Goal: Register for event/course

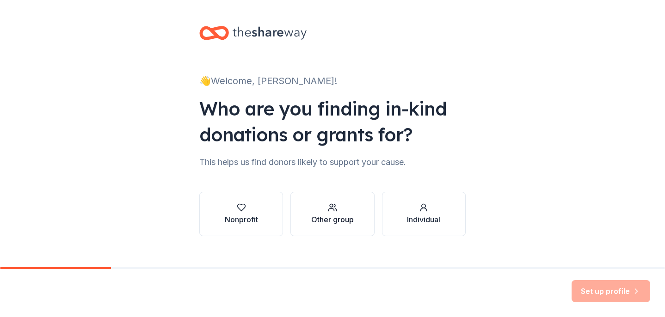
click at [359, 229] on button "Other group" at bounding box center [332, 214] width 84 height 44
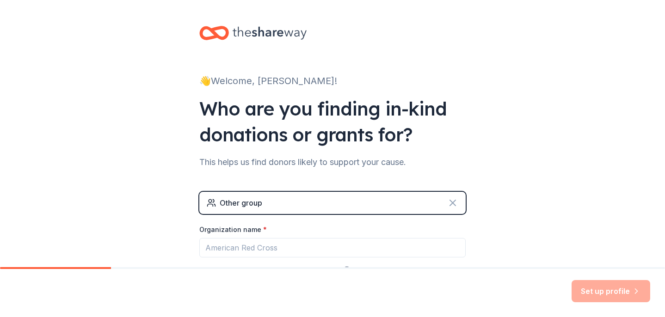
click at [449, 204] on icon at bounding box center [452, 202] width 11 height 11
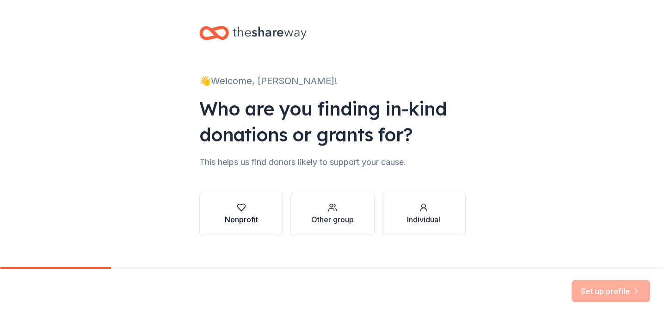
click at [237, 210] on icon "button" at bounding box center [241, 207] width 9 height 9
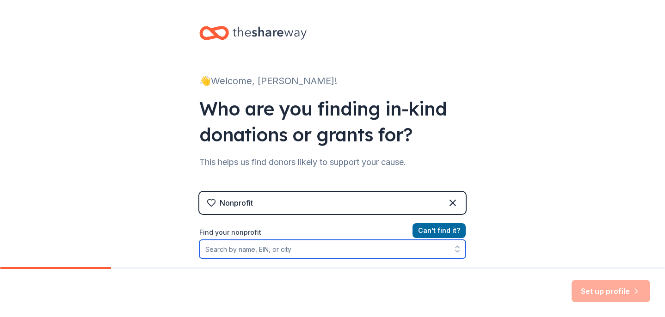
click at [296, 248] on input "Find your nonprofit" at bounding box center [332, 249] width 266 height 18
type input "[GEOGRAPHIC_DATA]"
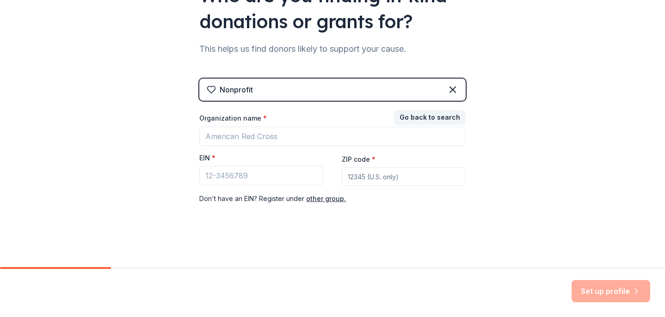
scroll to position [113, 0]
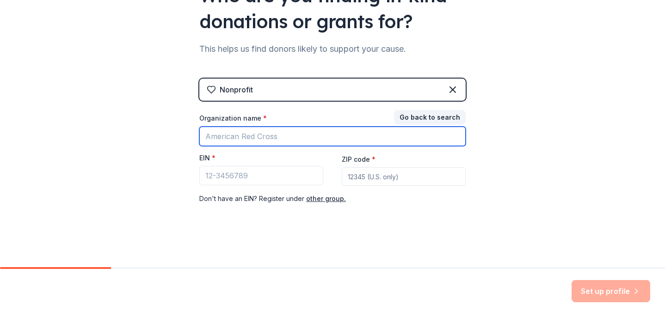
click at [383, 136] on input "Organization name *" at bounding box center [332, 136] width 266 height 19
type input "[GEOGRAPHIC_DATA]"
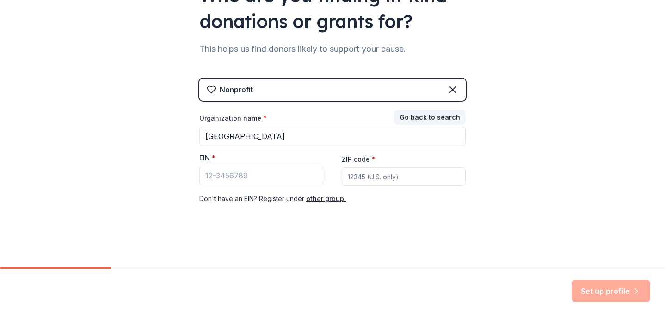
click at [414, 179] on input "ZIP code *" at bounding box center [404, 176] width 124 height 18
type input "08816"
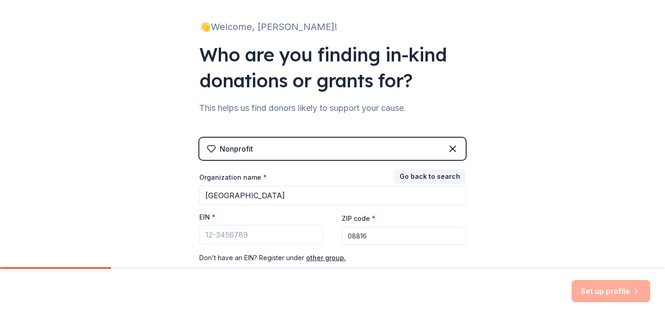
scroll to position [0, 0]
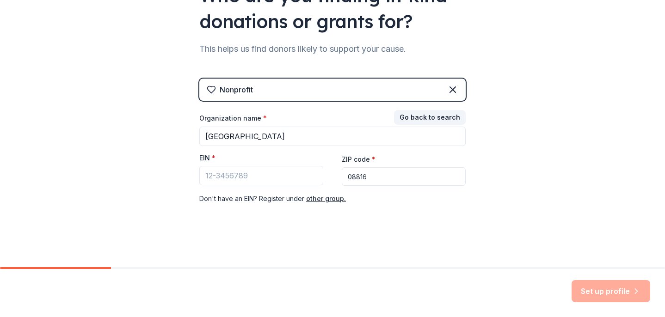
click at [452, 89] on icon at bounding box center [452, 89] width 11 height 11
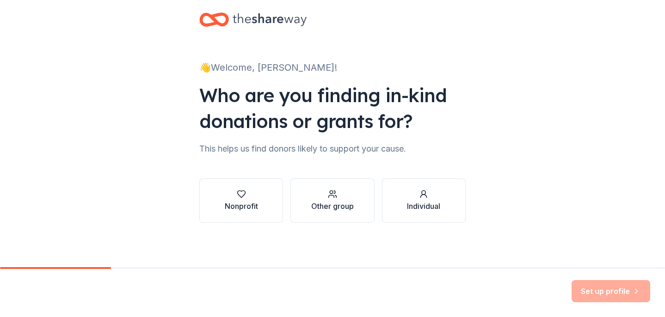
scroll to position [13, 0]
click at [330, 206] on div "Other group" at bounding box center [332, 206] width 43 height 11
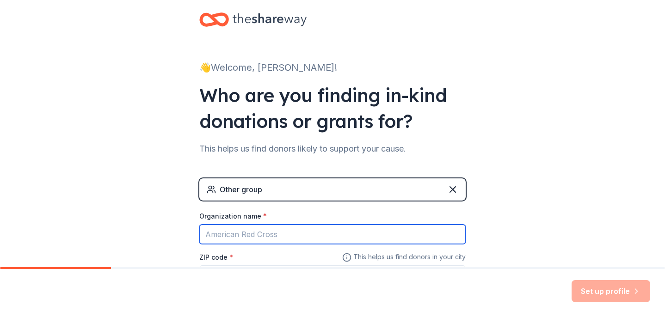
click at [282, 235] on input "Organization name *" at bounding box center [332, 234] width 266 height 19
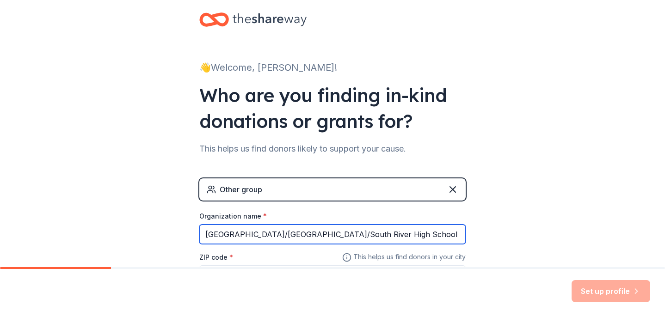
type input "[GEOGRAPHIC_DATA]/[GEOGRAPHIC_DATA]/South River High School Ice Hockey Team"
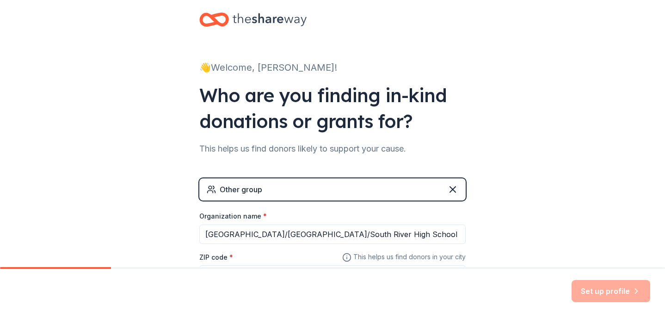
scroll to position [30, 0]
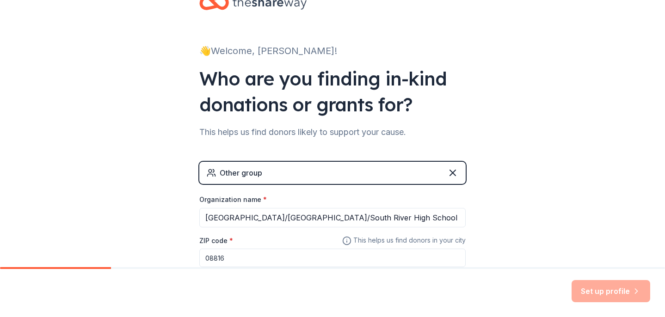
type input "08816"
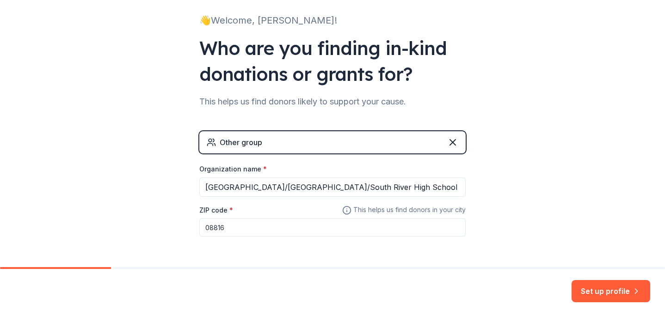
scroll to position [93, 0]
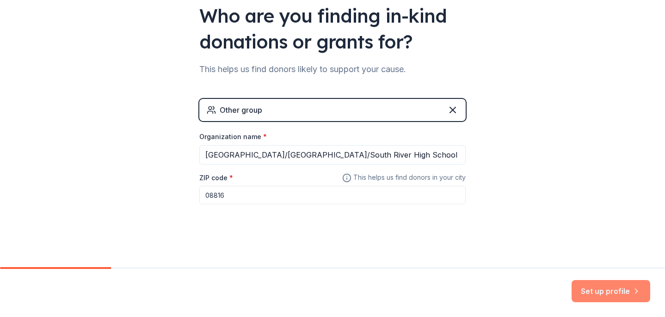
click at [607, 292] on button "Set up profile" at bounding box center [611, 291] width 79 height 22
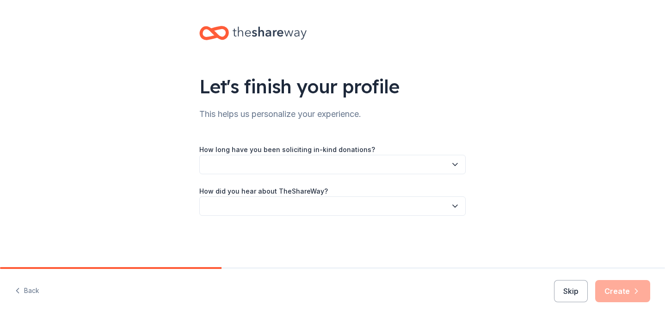
click at [293, 164] on button "button" at bounding box center [332, 164] width 266 height 19
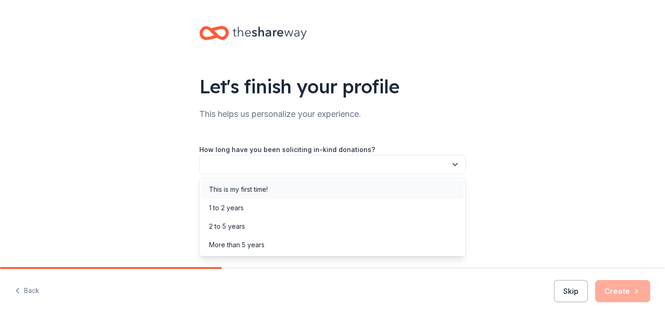
click at [241, 192] on div "This is my first time!" at bounding box center [238, 189] width 59 height 11
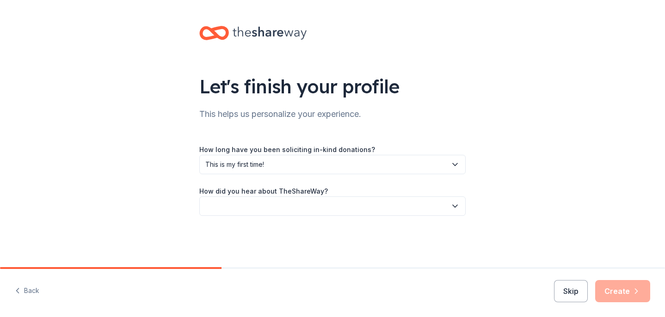
click at [242, 202] on button "button" at bounding box center [332, 206] width 266 height 19
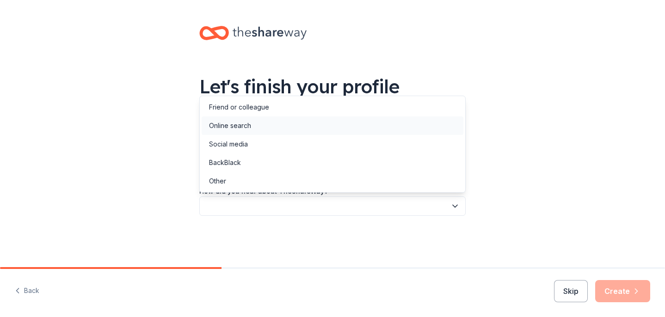
click at [226, 123] on div "Online search" at bounding box center [230, 125] width 42 height 11
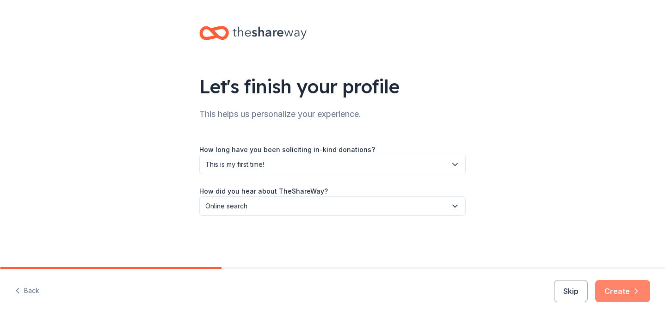
click at [623, 294] on button "Create" at bounding box center [622, 291] width 55 height 22
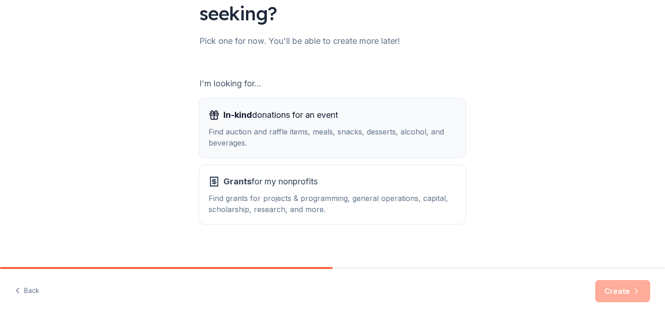
scroll to position [106, 0]
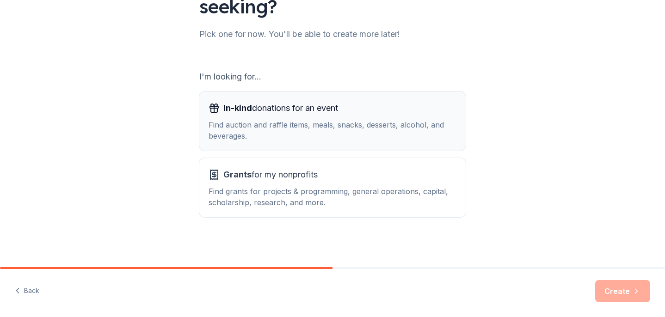
click at [363, 125] on div "Find auction and raffle items, meals, snacks, desserts, alcohol, and beverages." at bounding box center [333, 130] width 248 height 22
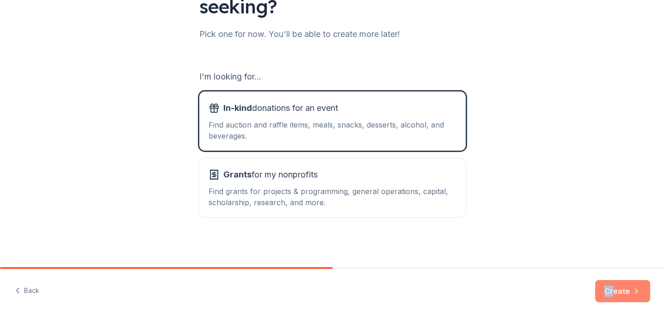
click at [614, 282] on div "Back Create" at bounding box center [332, 293] width 665 height 48
click at [616, 286] on button "Create" at bounding box center [622, 291] width 55 height 22
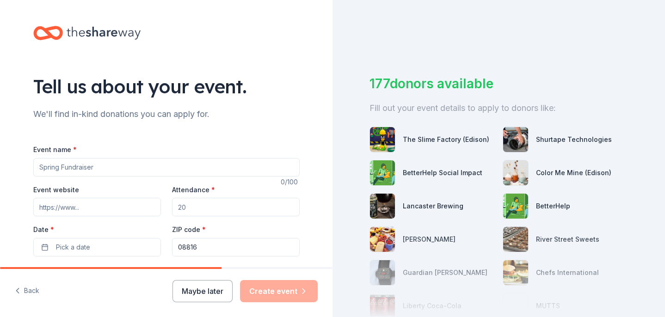
click at [179, 167] on input "Event name *" at bounding box center [166, 167] width 266 height 18
type input "Hockey Fights [MEDICAL_DATA] Night"
type input "50"
drag, startPoint x: 125, startPoint y: 232, endPoint x: 111, endPoint y: 246, distance: 20.3
click at [123, 234] on div "Date * Pick a date" at bounding box center [97, 240] width 128 height 33
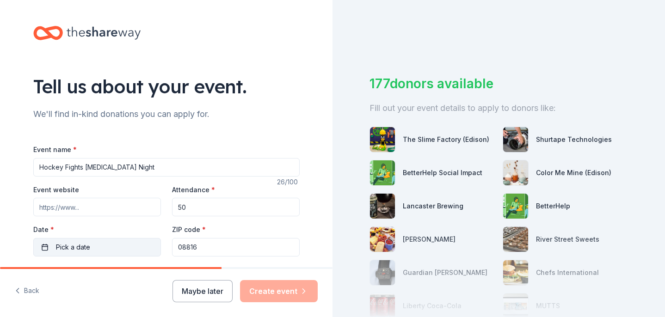
click at [108, 252] on button "Pick a date" at bounding box center [97, 247] width 128 height 18
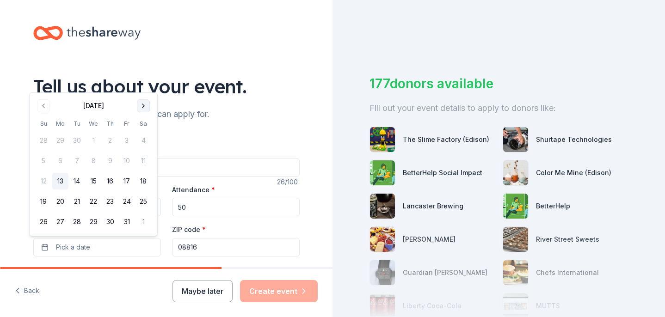
click at [147, 102] on button "Go to next month" at bounding box center [143, 105] width 13 height 13
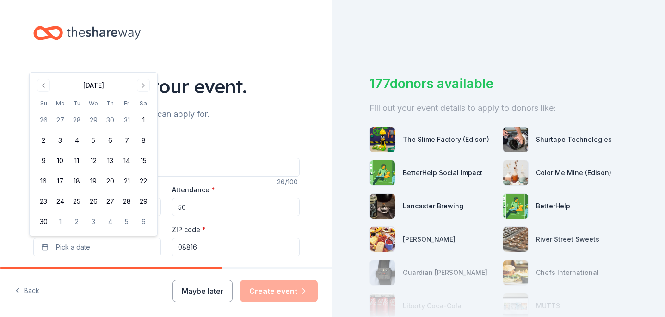
click at [146, 102] on th "Sa" at bounding box center [143, 103] width 17 height 10
click at [145, 86] on button "Go to next month" at bounding box center [143, 85] width 13 height 13
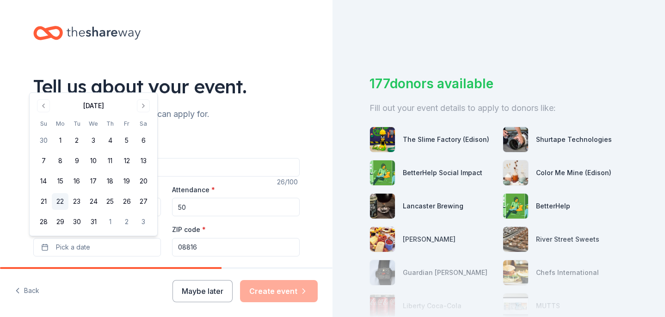
click at [60, 200] on button "22" at bounding box center [60, 201] width 17 height 17
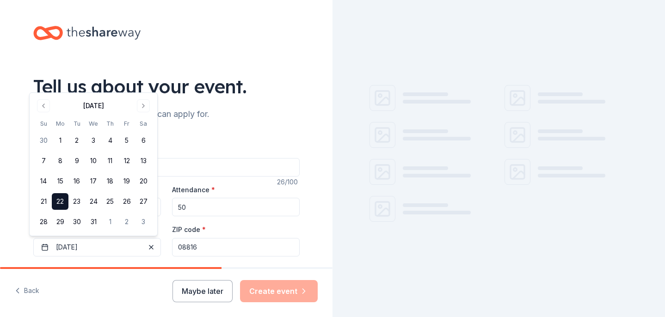
click at [200, 242] on input "08816" at bounding box center [236, 247] width 128 height 18
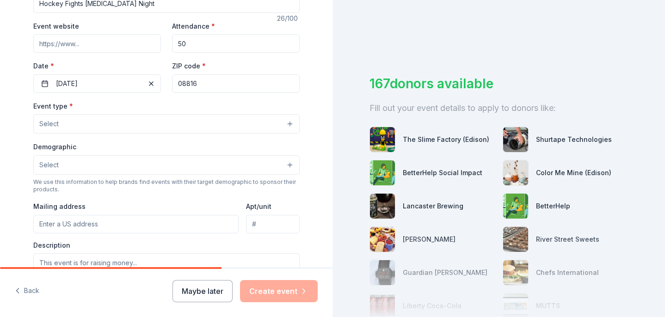
scroll to position [185, 0]
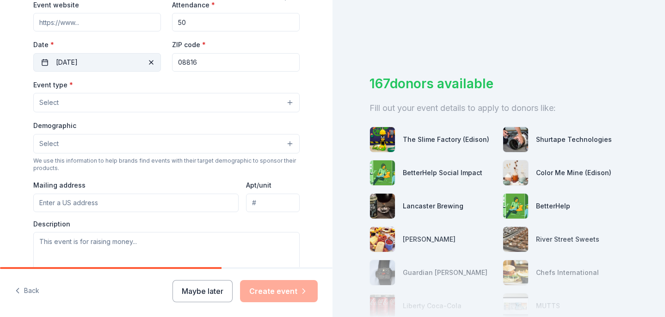
drag, startPoint x: 222, startPoint y: 62, endPoint x: 113, endPoint y: 67, distance: 109.2
click at [113, 66] on div "Event website Attendance * 50 Date * [DATE] ZIP code * 08816" at bounding box center [166, 35] width 266 height 73
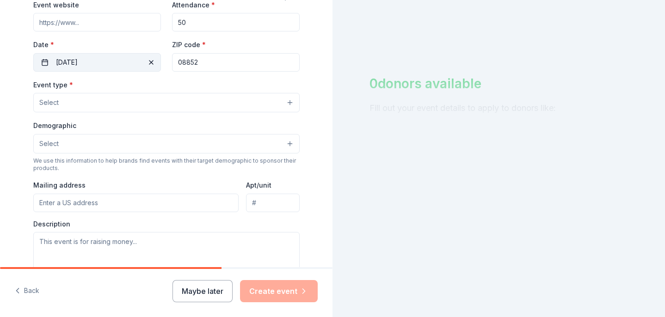
type input "08852"
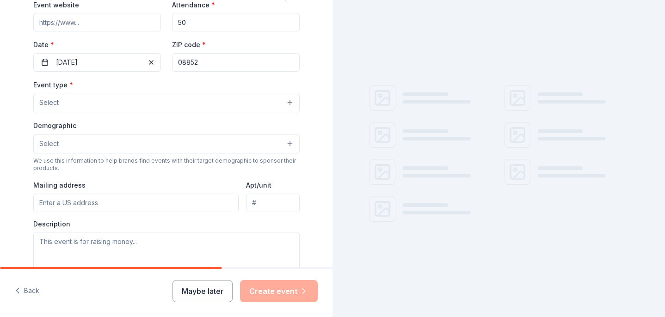
click at [111, 105] on button "Select" at bounding box center [166, 102] width 266 height 19
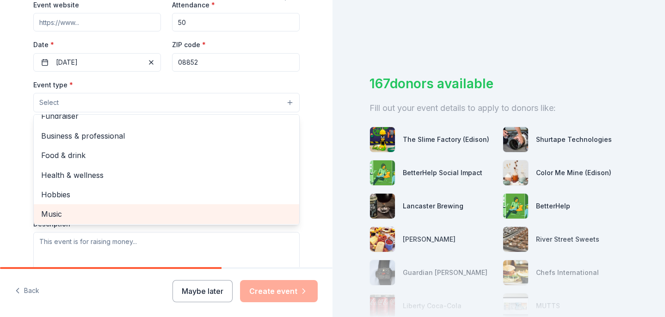
scroll to position [0, 0]
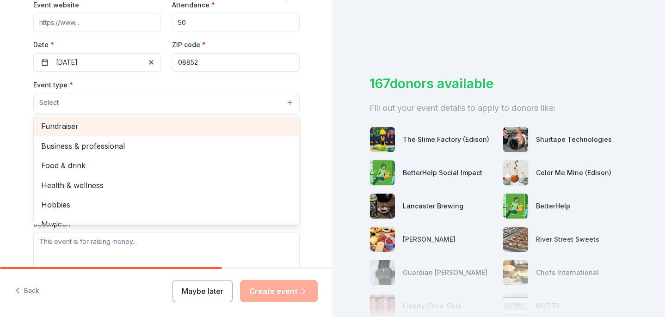
click at [84, 127] on span "Fundraiser" at bounding box center [166, 126] width 251 height 12
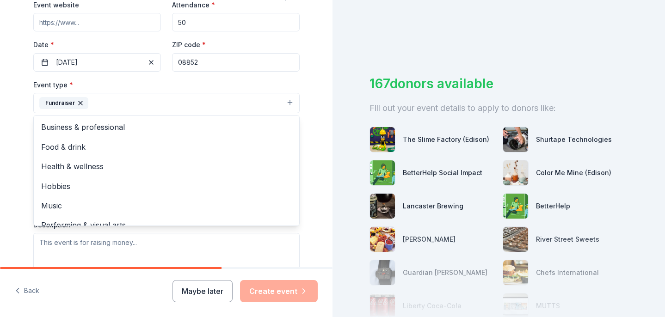
click at [153, 85] on div "Event type * Fundraiser Business & professional Food & drink Health & wellness …" at bounding box center [166, 96] width 266 height 35
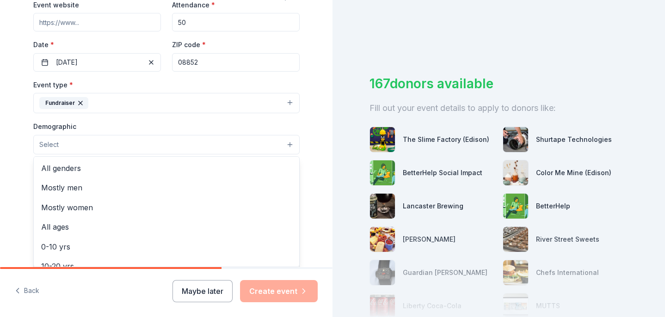
click at [82, 148] on button "Select" at bounding box center [166, 144] width 266 height 19
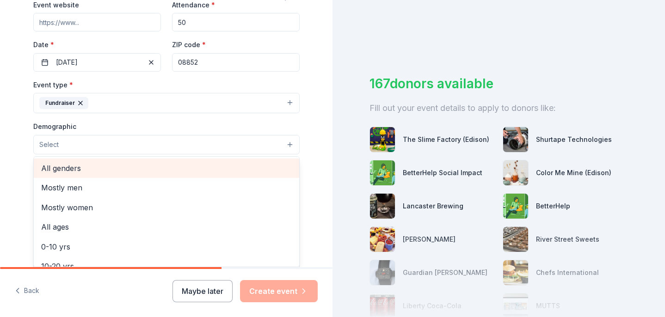
click at [68, 169] on span "All genders" at bounding box center [166, 168] width 251 height 12
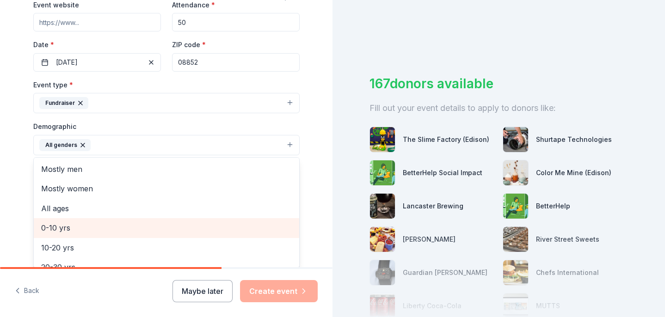
scroll to position [46, 0]
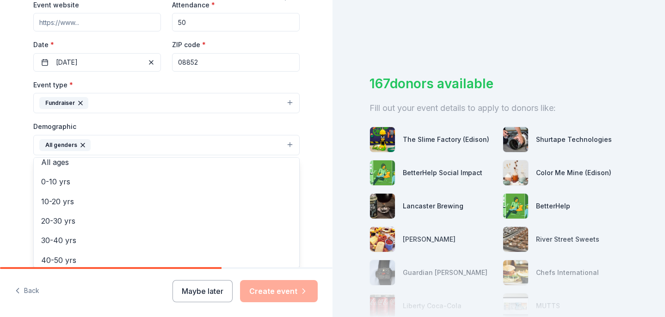
click at [21, 202] on div "Tell us about your event. We'll find in-kind donations you can apply for. Event…" at bounding box center [166, 123] width 296 height 617
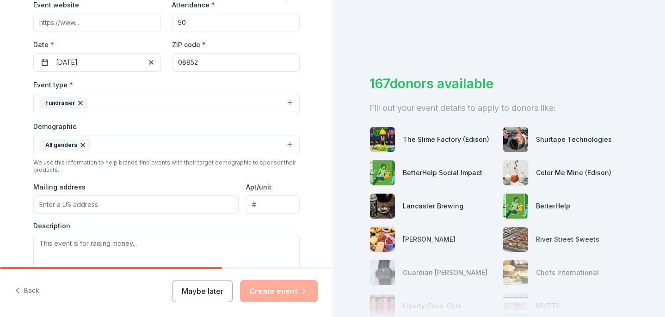
click at [76, 206] on input "Mailing address" at bounding box center [136, 205] width 206 height 18
click at [180, 238] on textarea at bounding box center [166, 255] width 266 height 42
click at [175, 197] on input "1 [MEDICAL_DATA] Dr" at bounding box center [136, 205] width 206 height 18
type input "[STREET_ADDRESS][MEDICAL_DATA]"
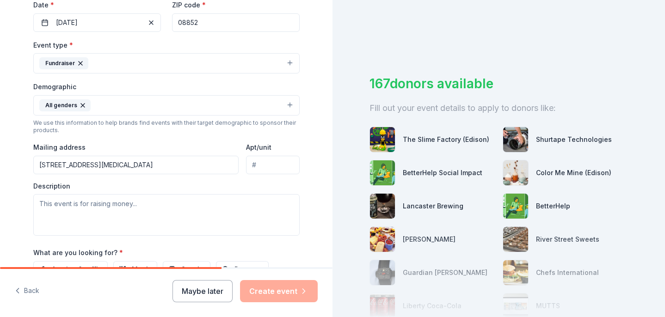
scroll to position [277, 0]
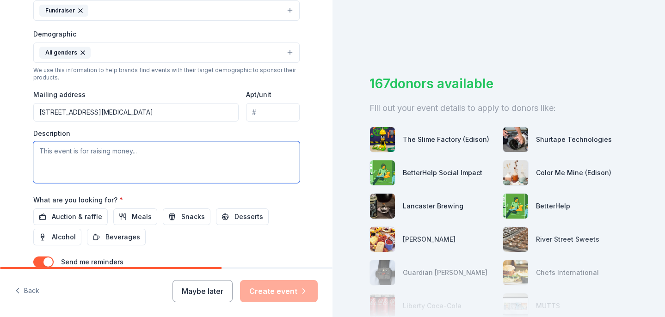
click at [120, 161] on textarea at bounding box center [166, 163] width 266 height 42
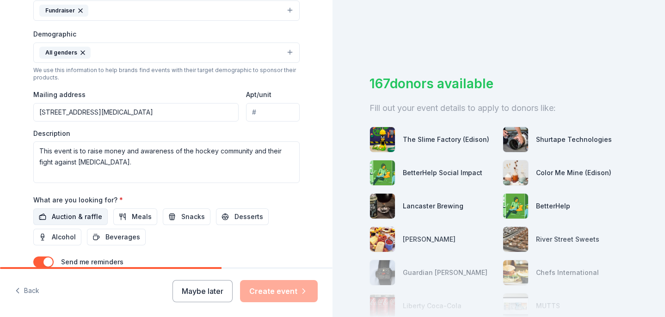
click at [83, 218] on span "Auction & raffle" at bounding box center [77, 216] width 50 height 11
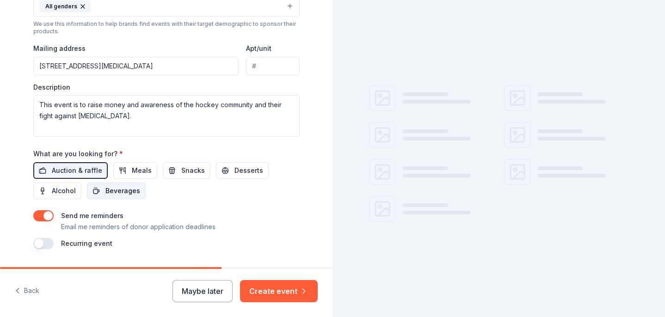
scroll to position [350, 0]
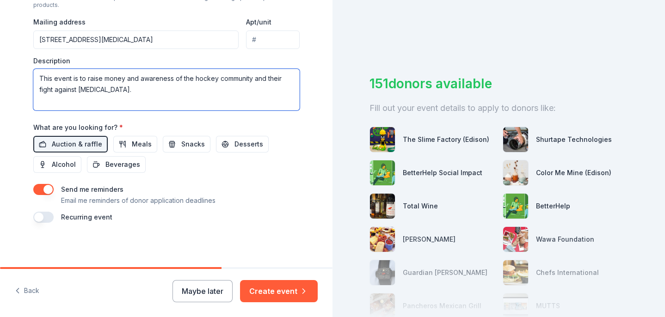
click at [129, 80] on textarea "This event is to raise money and awareness of the hockey community and their fi…" at bounding box center [166, 90] width 266 height 42
click at [128, 85] on textarea "This event is to raise money and awareness of the hockey community and their fi…" at bounding box center [166, 90] width 266 height 42
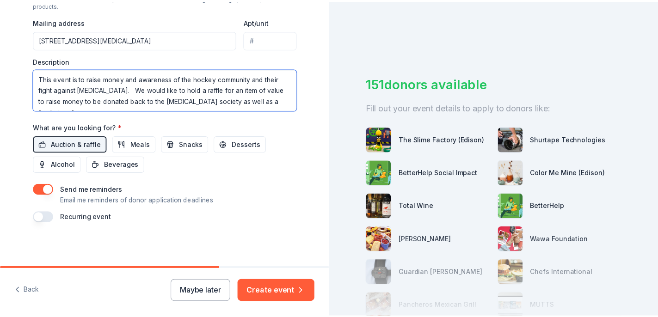
scroll to position [6, 0]
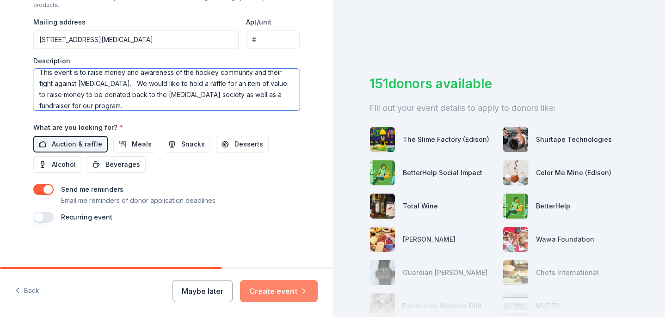
type textarea "This event is to raise money and awareness of the hockey community and their fi…"
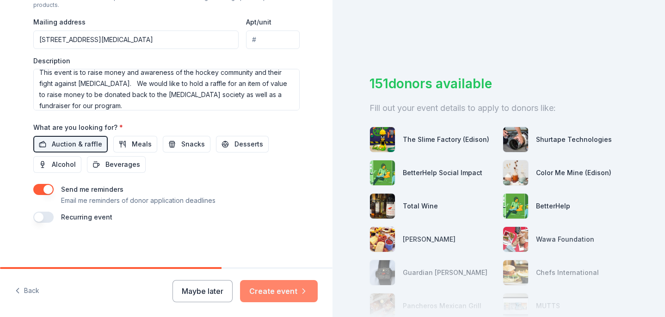
click at [284, 292] on button "Create event" at bounding box center [279, 291] width 78 height 22
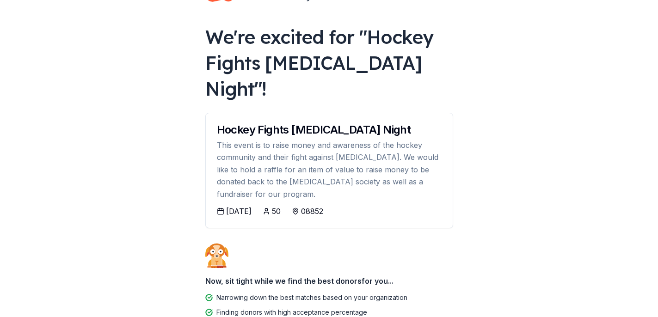
scroll to position [74, 0]
